Goal: Task Accomplishment & Management: Complete application form

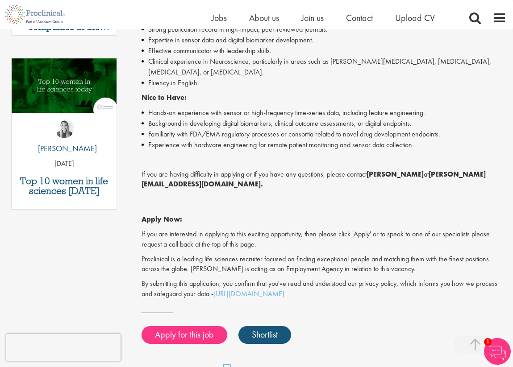
scroll to position [431, 0]
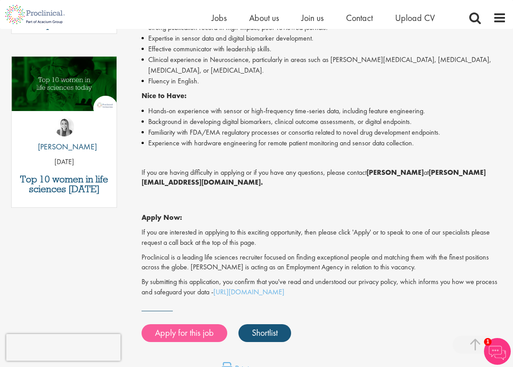
click at [191, 324] on link "Apply for this job" at bounding box center [184, 333] width 86 height 18
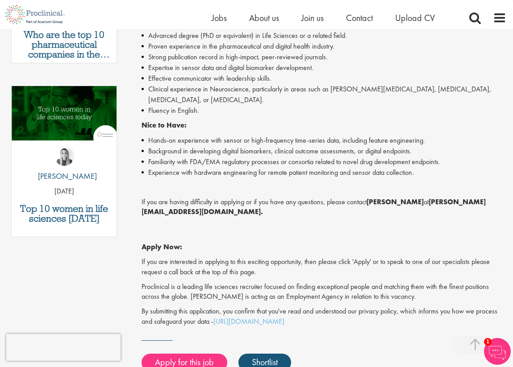
scroll to position [432, 0]
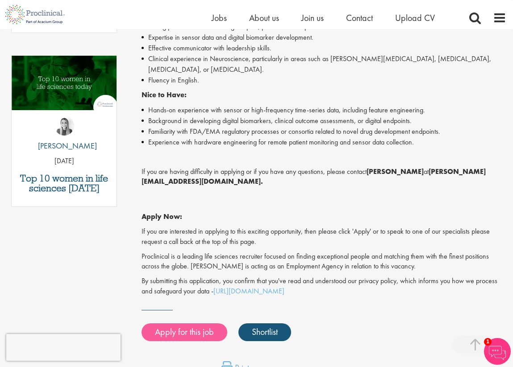
click at [191, 324] on link "Apply for this job" at bounding box center [184, 333] width 86 height 18
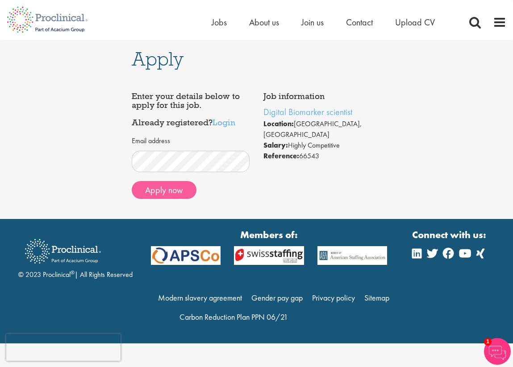
click at [175, 195] on button "Apply now" at bounding box center [164, 190] width 65 height 18
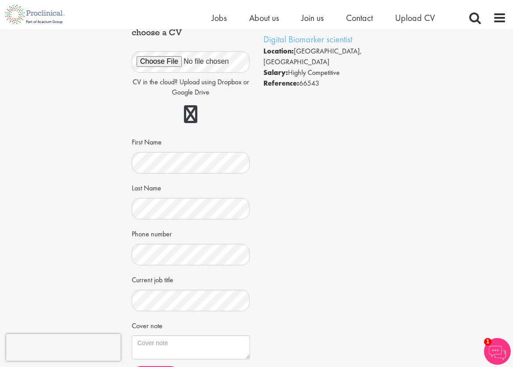
scroll to position [69, 0]
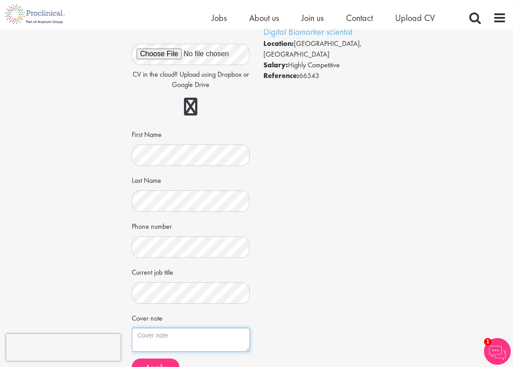
click at [229, 328] on textarea "Cover note" at bounding box center [191, 340] width 118 height 24
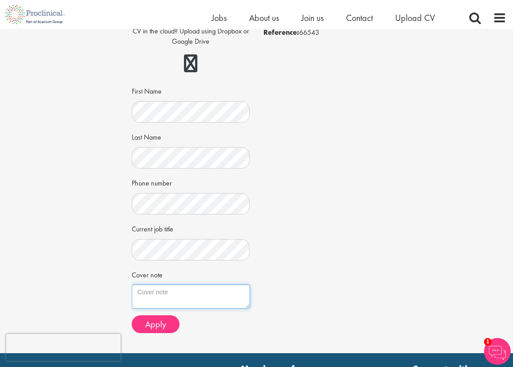
scroll to position [124, 0]
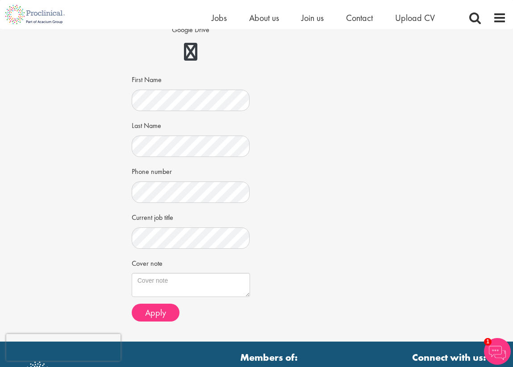
click at [303, 267] on div "Job information Digital Biomarker scientist Location: [GEOGRAPHIC_DATA], [GEOGR…" at bounding box center [256, 140] width 263 height 376
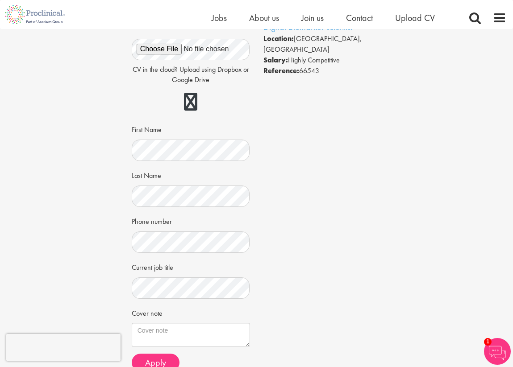
scroll to position [79, 0]
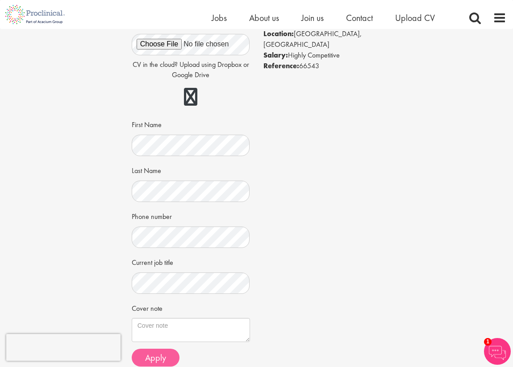
click at [164, 355] on span "Apply" at bounding box center [155, 358] width 21 height 12
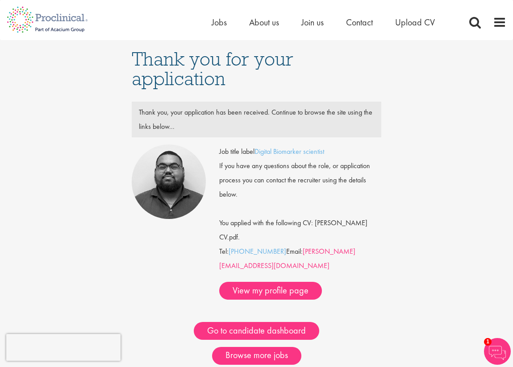
click at [337, 254] on link "a.bennett@proclinical.com" at bounding box center [287, 259] width 136 height 24
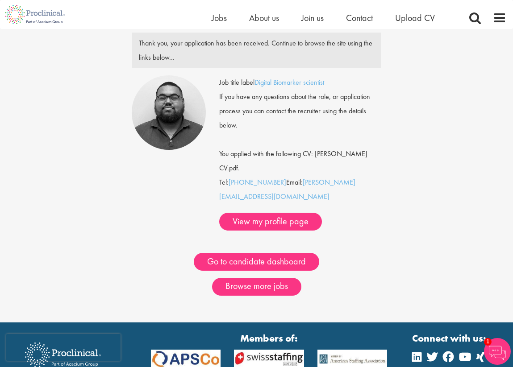
scroll to position [67, 0]
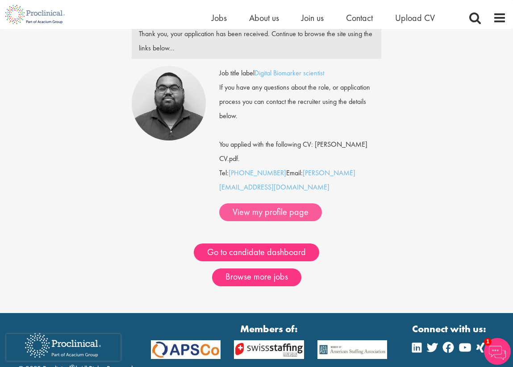
click at [278, 204] on link "View my profile page" at bounding box center [270, 213] width 103 height 18
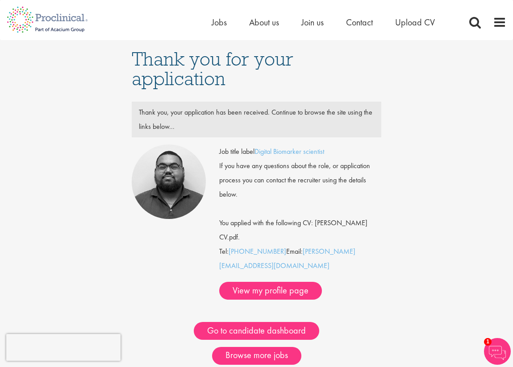
scroll to position [0, 0]
click at [276, 322] on link "Go to candidate dashboard" at bounding box center [256, 331] width 125 height 18
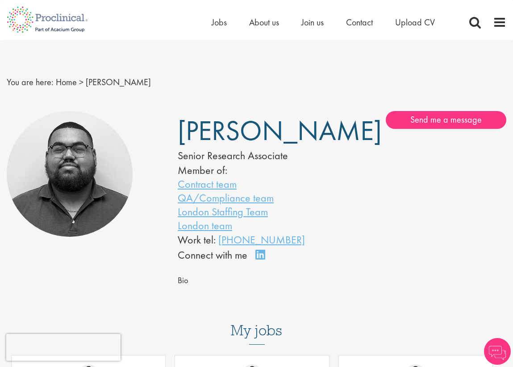
click at [188, 149] on span "Ashley Bennett" at bounding box center [280, 131] width 204 height 36
copy span "Bennett"
click at [220, 23] on span "Jobs" at bounding box center [219, 23] width 15 height 12
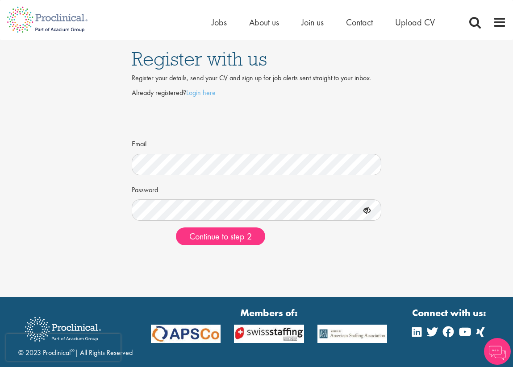
click at [311, 260] on div "Register with us Register your details, send your CV and sign up for job alerts…" at bounding box center [256, 148] width 513 height 297
click at [229, 239] on span "Continue to step 2" at bounding box center [220, 237] width 62 height 12
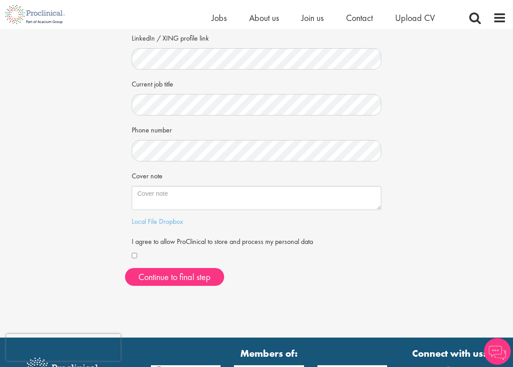
scroll to position [157, 0]
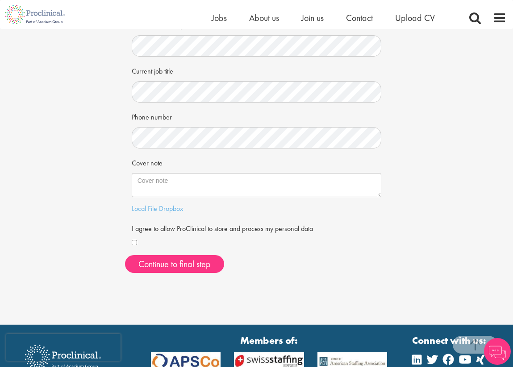
click at [192, 146] on form "First Name Last Name LinkedIn / XING profile link Current job title Phone numbe…" at bounding box center [256, 87] width 237 height 323
click at [112, 183] on div "Your personal details Please give us a few more details, which will help us fin…" at bounding box center [256, 76] width 526 height 408
click at [140, 240] on div at bounding box center [257, 243] width 250 height 10
click at [137, 240] on div at bounding box center [257, 243] width 250 height 10
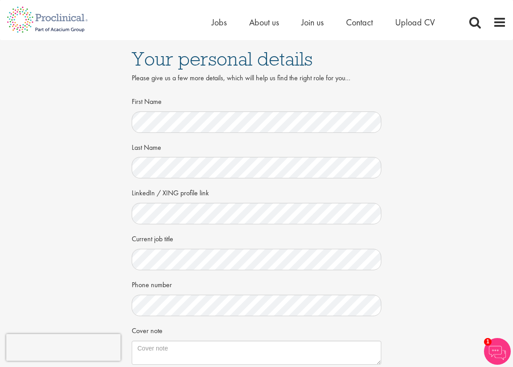
scroll to position [0, 0]
click at [99, 256] on div "Your personal details Please give us a few more details, which will help us fin…" at bounding box center [256, 244] width 526 height 408
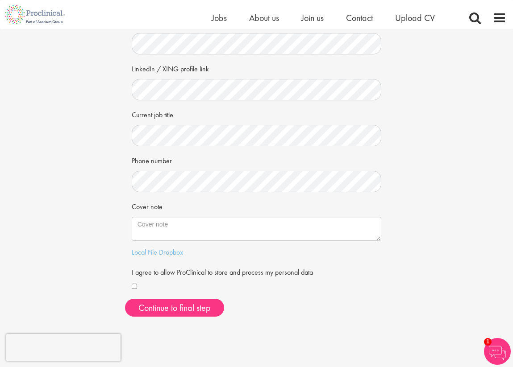
scroll to position [121, 0]
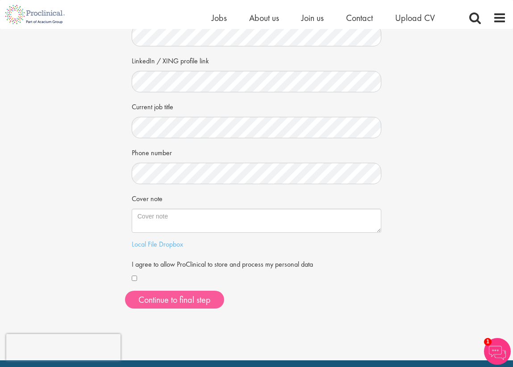
click at [200, 300] on button "Continue to final step" at bounding box center [174, 300] width 99 height 18
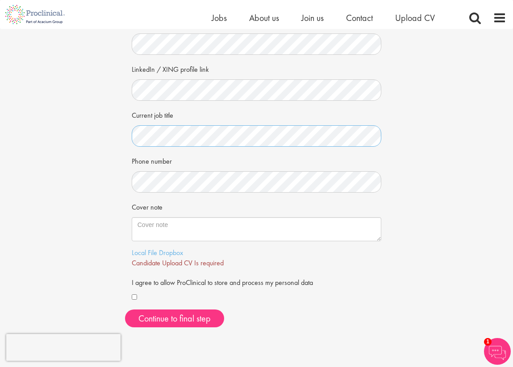
scroll to position [126, 0]
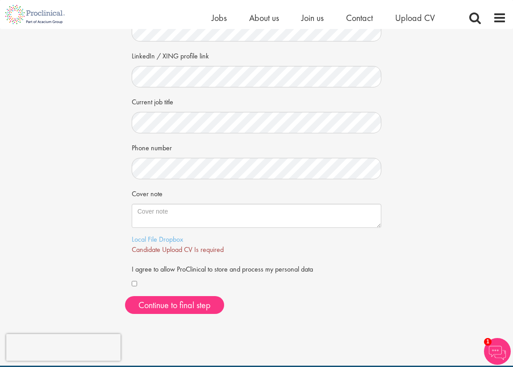
drag, startPoint x: 186, startPoint y: 301, endPoint x: 104, endPoint y: 291, distance: 82.4
click at [104, 291] on div "Your personal details Please give us a few more details, which will help us fin…" at bounding box center [256, 112] width 526 height 418
click at [182, 248] on span "Candidate Upload CV Is required" at bounding box center [178, 249] width 92 height 9
click at [154, 240] on link "Local File" at bounding box center [144, 239] width 25 height 9
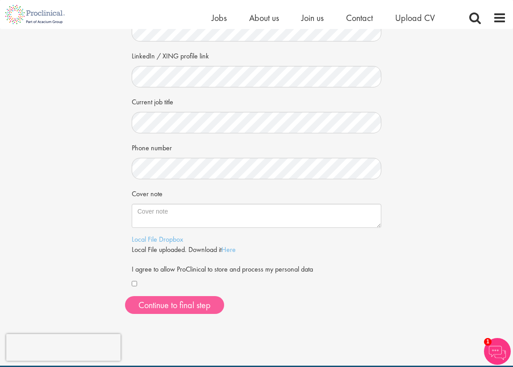
click at [183, 302] on span "Continue to final step" at bounding box center [174, 305] width 72 height 12
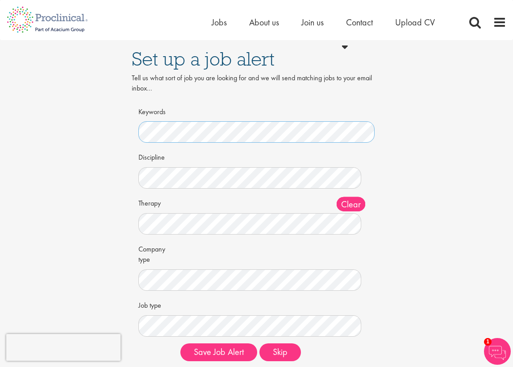
click at [219, 349] on button "Save Job Alert" at bounding box center [218, 353] width 77 height 18
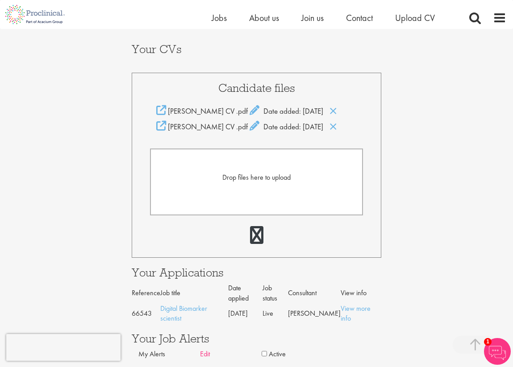
scroll to position [173, 0]
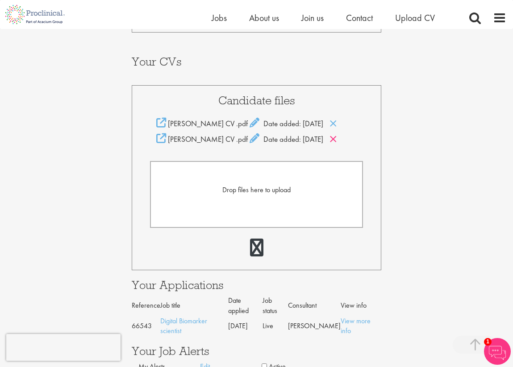
click at [337, 134] on icon at bounding box center [333, 139] width 8 height 10
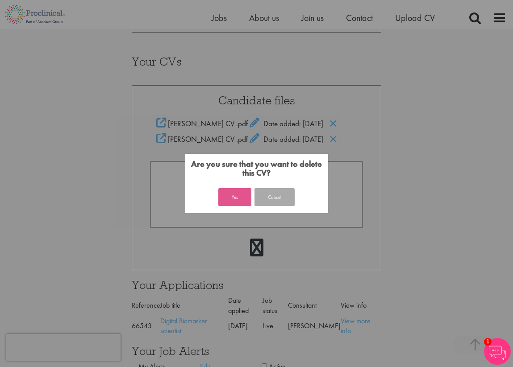
click at [241, 196] on button "Yes" at bounding box center [234, 197] width 33 height 18
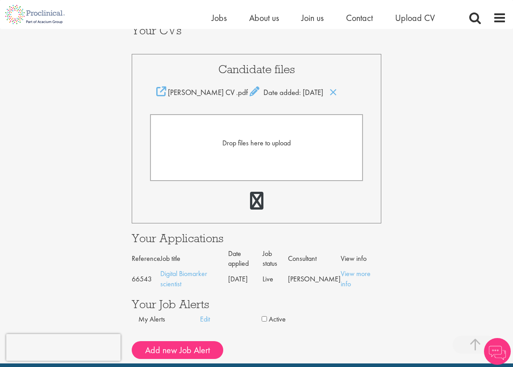
scroll to position [205, 0]
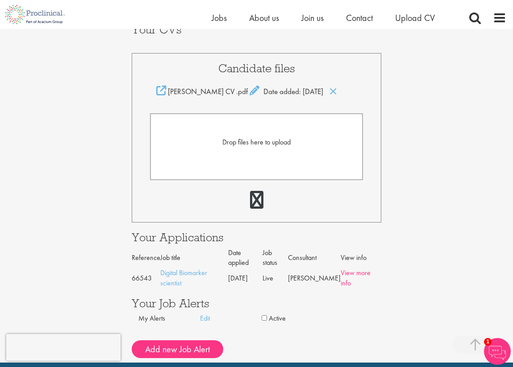
click at [357, 268] on link "View more info" at bounding box center [356, 278] width 30 height 20
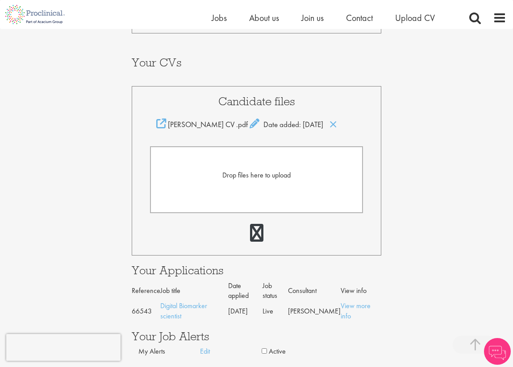
scroll to position [174, 0]
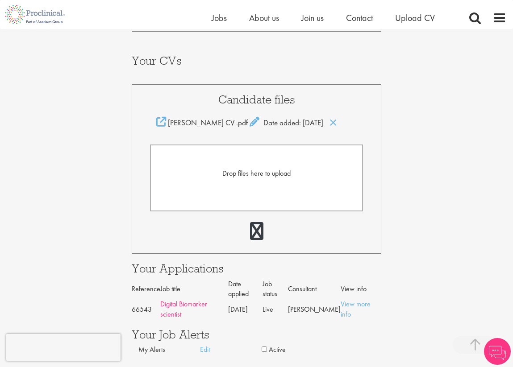
click at [203, 299] on link "Digital Biomarker scientist" at bounding box center [183, 309] width 47 height 20
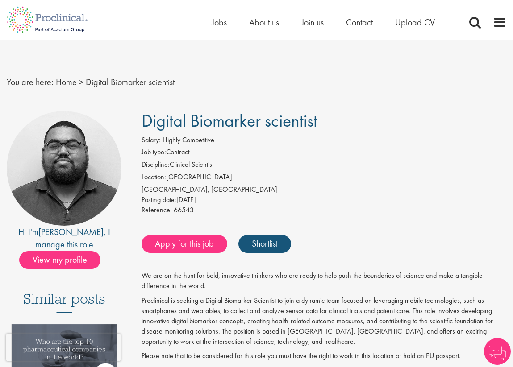
click at [181, 118] on span "Digital Biomarker scientist" at bounding box center [229, 120] width 176 height 23
copy div "Digital Biomarker scientist"
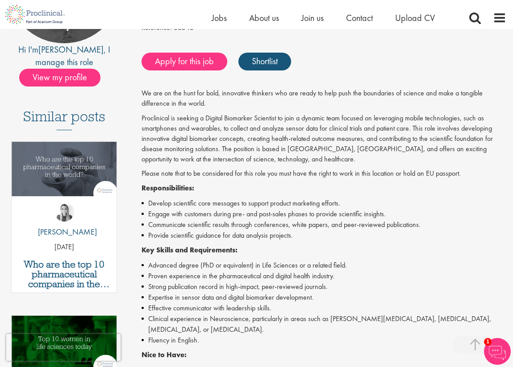
scroll to position [173, 0]
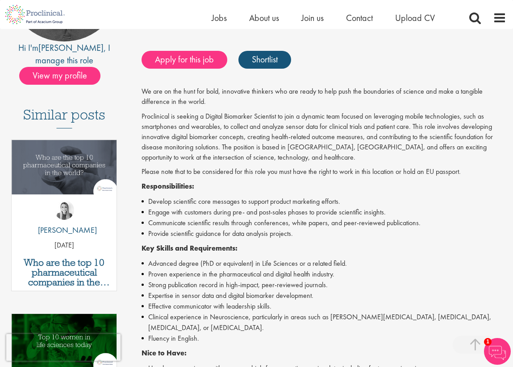
click at [495, 355] on img at bounding box center [497, 351] width 27 height 27
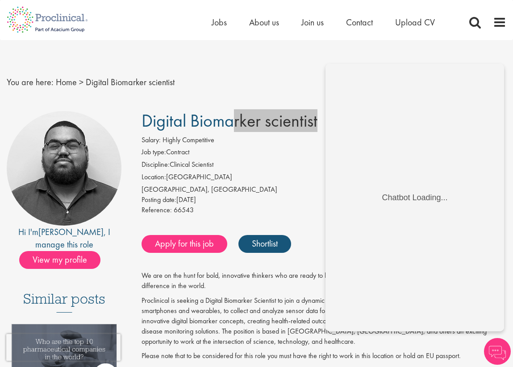
scroll to position [0, 0]
click at [243, 129] on span "Digital Biomarker scientist" at bounding box center [229, 120] width 176 height 23
click at [248, 131] on span "Digital Biomarker scientist" at bounding box center [229, 120] width 176 height 23
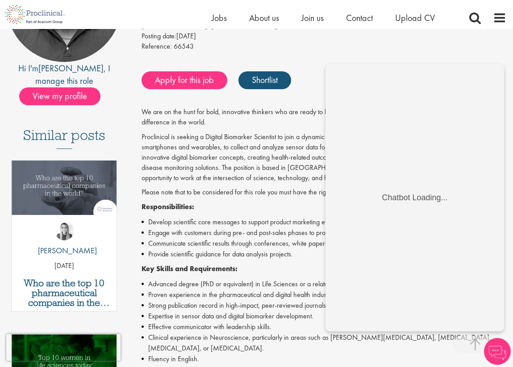
scroll to position [147, 0]
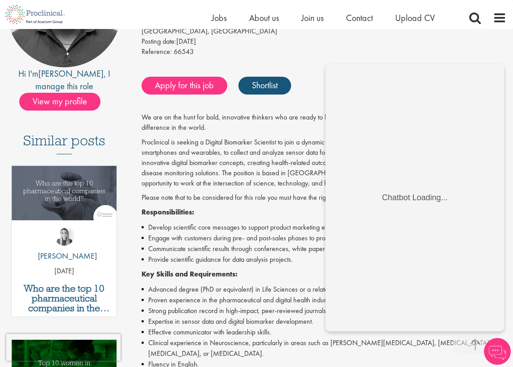
click at [503, 364] on div "1" at bounding box center [497, 351] width 27 height 27
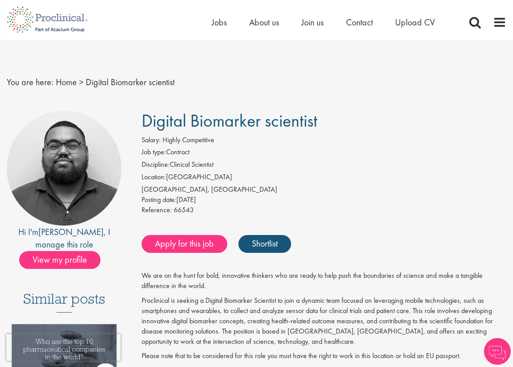
scroll to position [0, 0]
click at [227, 122] on span "Digital Biomarker scientist" at bounding box center [229, 120] width 176 height 23
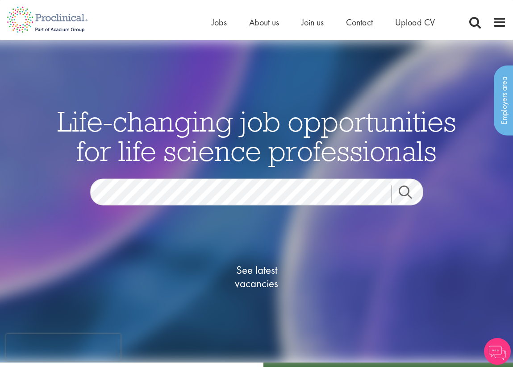
click at [258, 286] on span "See latest vacancies" at bounding box center [256, 276] width 89 height 27
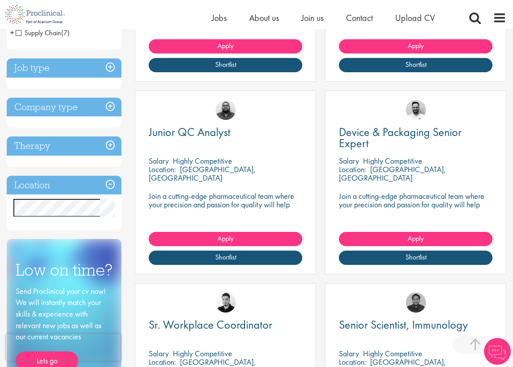
scroll to position [271, 0]
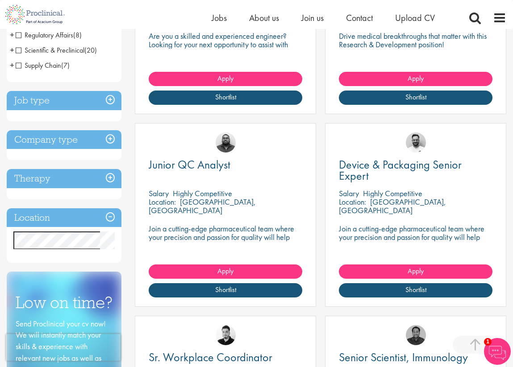
click at [89, 150] on h3 "Company type" at bounding box center [64, 139] width 115 height 19
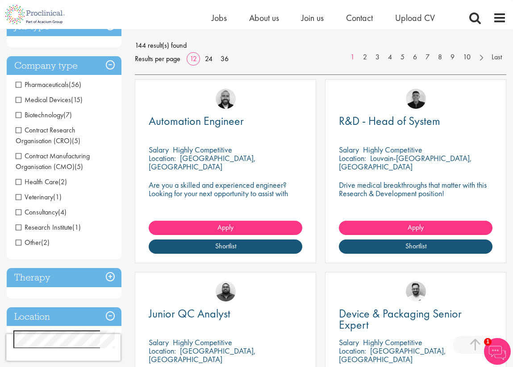
scroll to position [52, 0]
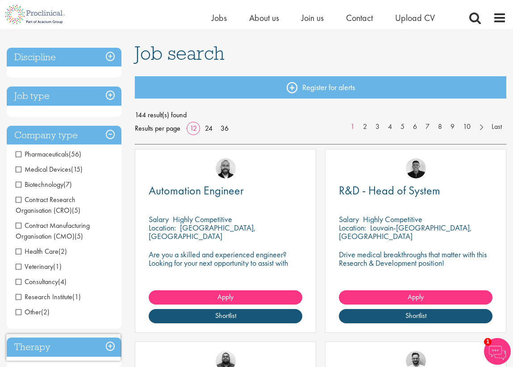
click at [77, 139] on h3 "Company type" at bounding box center [64, 135] width 115 height 19
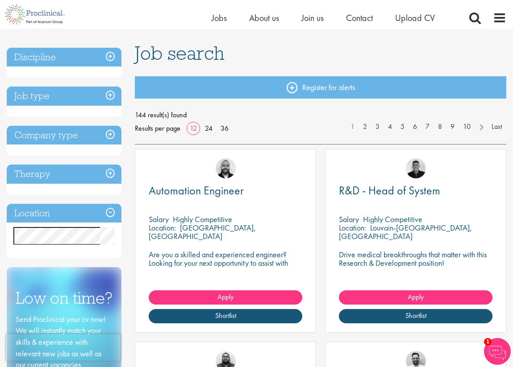
click at [78, 175] on h3 "Therapy" at bounding box center [64, 174] width 115 height 19
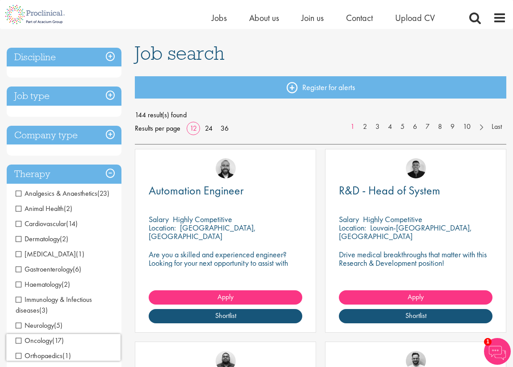
click at [78, 175] on h3 "Therapy" at bounding box center [64, 174] width 115 height 19
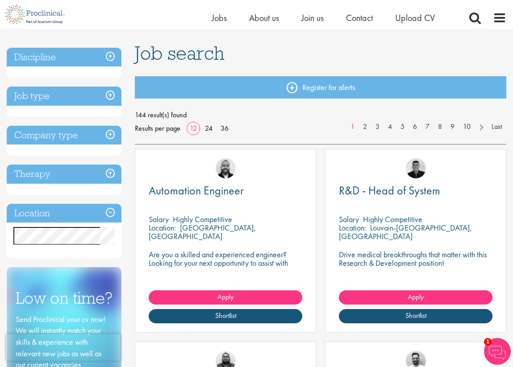
click at [79, 212] on h3 "Location" at bounding box center [64, 213] width 115 height 19
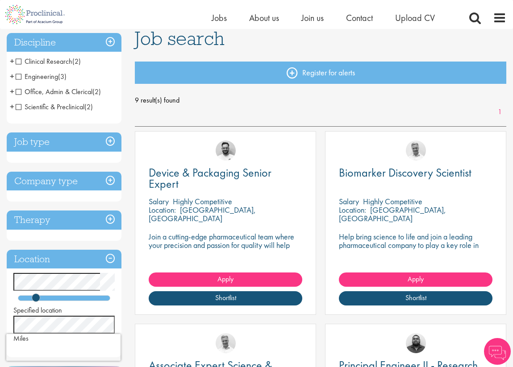
scroll to position [102, 0]
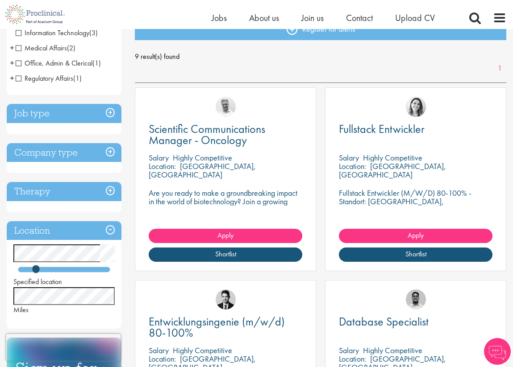
scroll to position [113, 0]
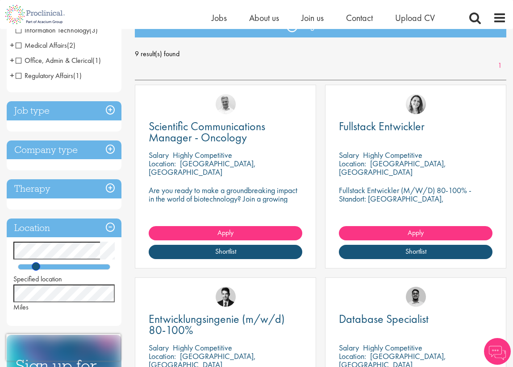
click at [37, 269] on span at bounding box center [36, 266] width 8 height 8
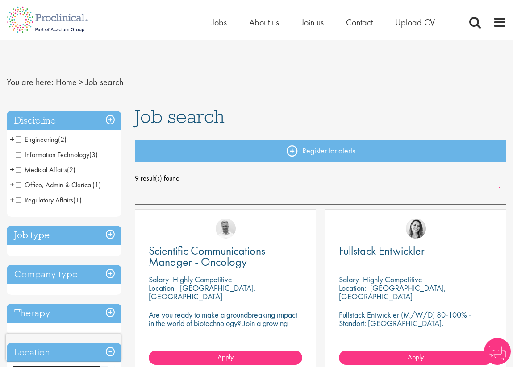
click at [54, 235] on div "Discipline Engineering (2) - + Manufacturing (2) Information Technology (3) Med…" at bounding box center [64, 281] width 115 height 340
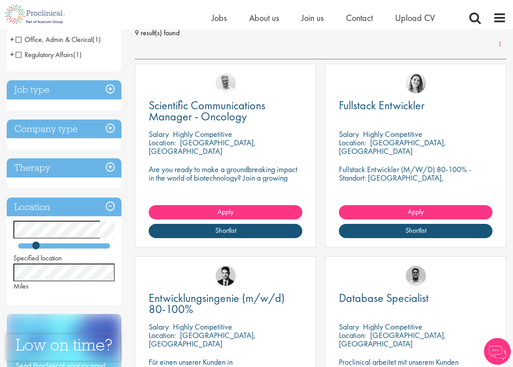
scroll to position [137, 0]
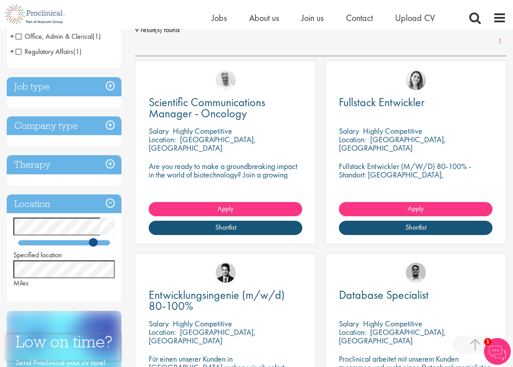
drag, startPoint x: 35, startPoint y: 243, endPoint x: 93, endPoint y: 244, distance: 58.0
click at [93, 244] on span at bounding box center [93, 242] width 8 height 8
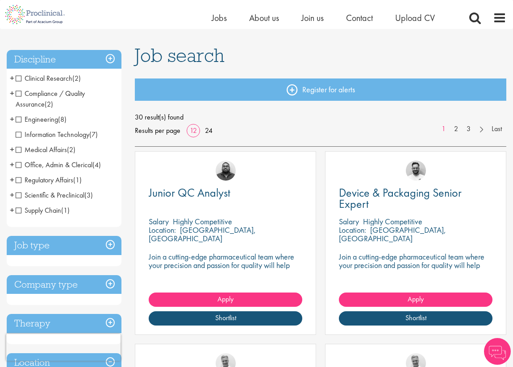
scroll to position [49, 0]
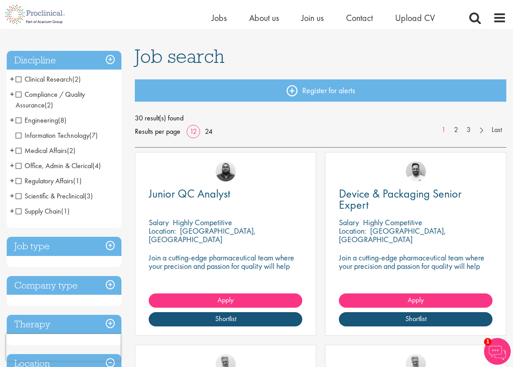
click at [18, 81] on span "Clinical Research" at bounding box center [44, 79] width 57 height 9
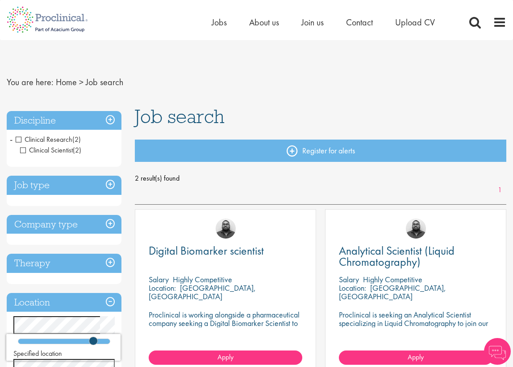
click at [30, 184] on h3 "Job type" at bounding box center [64, 185] width 115 height 19
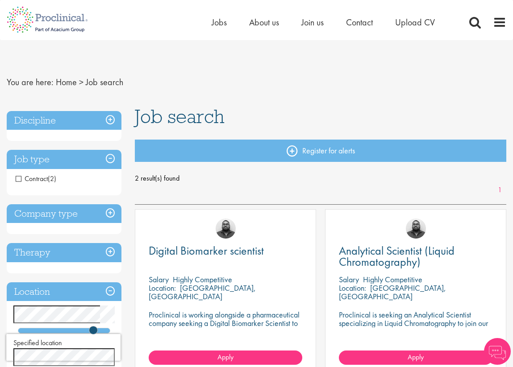
click at [31, 160] on h3 "Job type" at bounding box center [64, 159] width 115 height 19
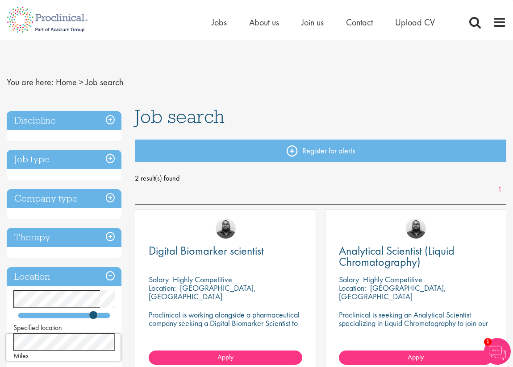
click at [62, 127] on h3 "Discipline" at bounding box center [64, 120] width 115 height 19
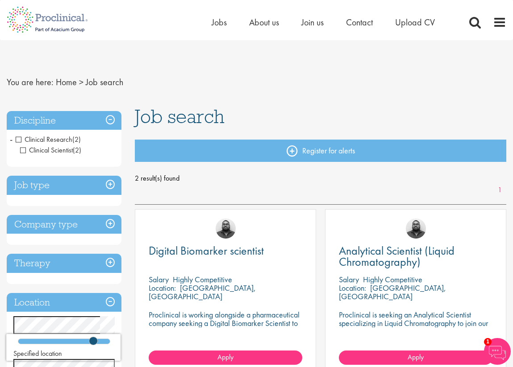
click at [20, 139] on span "Clinical Research" at bounding box center [44, 139] width 57 height 9
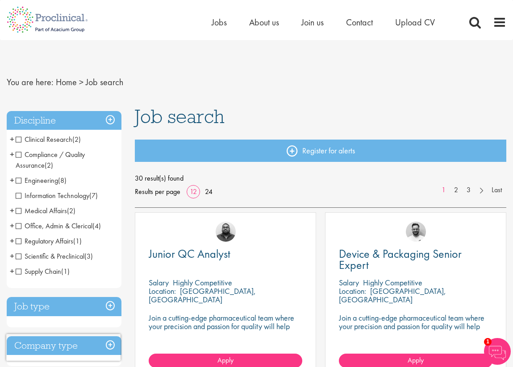
click at [37, 260] on span "Scientific & Preclinical" at bounding box center [50, 256] width 69 height 9
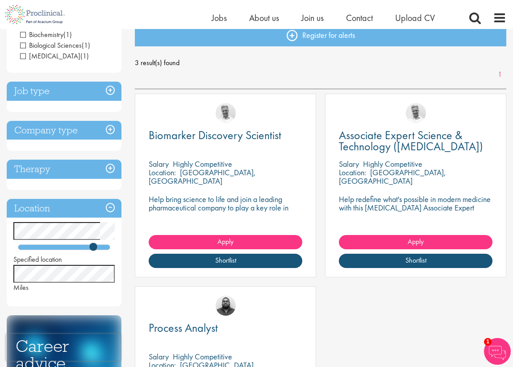
scroll to position [95, 0]
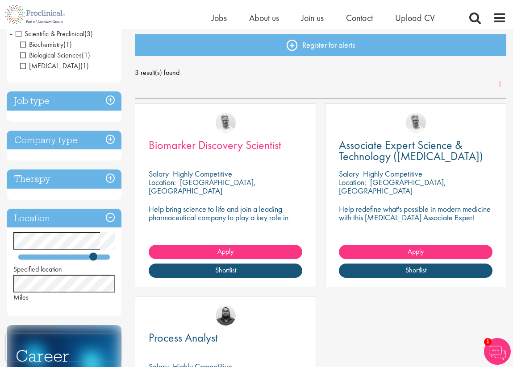
click at [228, 147] on span "Biomarker Discovery Scientist" at bounding box center [215, 144] width 133 height 15
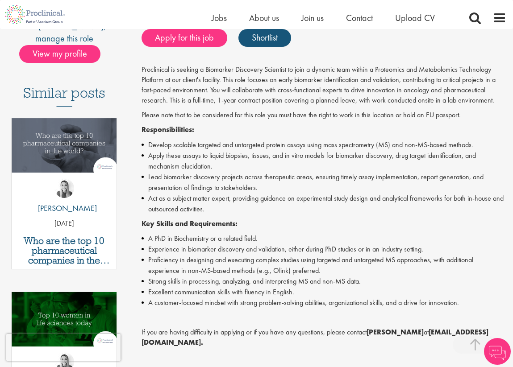
scroll to position [195, 0]
